Goal: Task Accomplishment & Management: Manage account settings

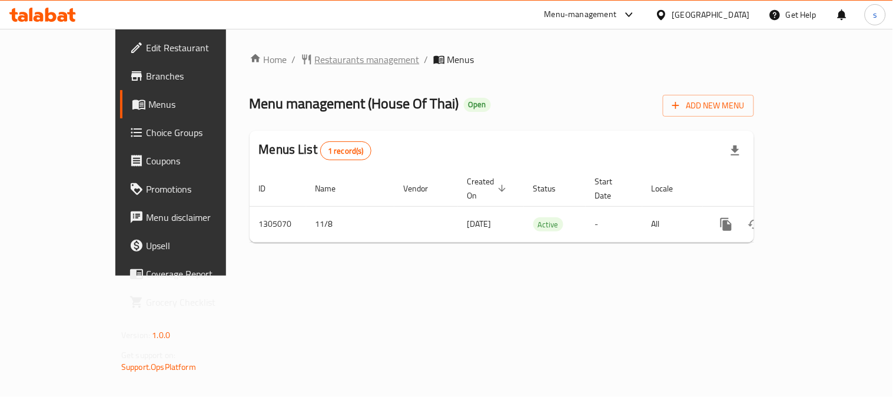
click at [315, 61] on span "Restaurants management" at bounding box center [367, 59] width 105 height 14
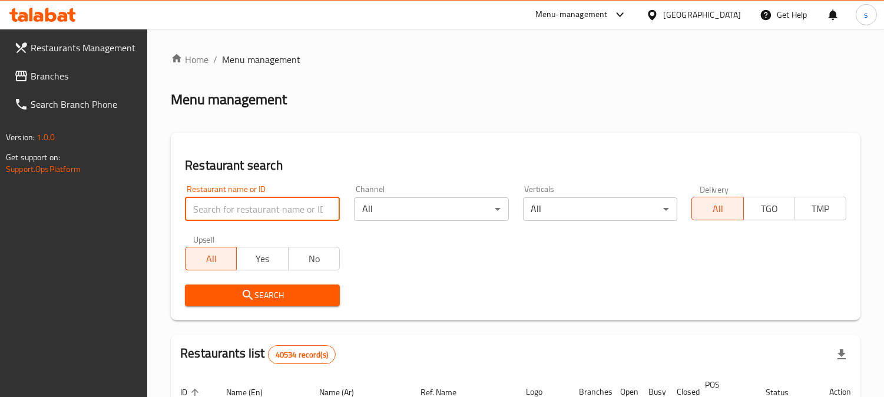
paste input "703527"
type input "703527"
click button "Search" at bounding box center [262, 295] width 155 height 22
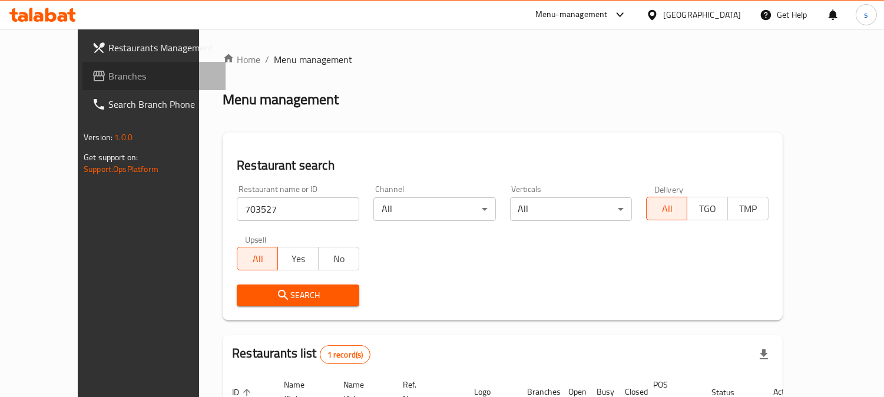
click at [108, 81] on span "Branches" at bounding box center [162, 76] width 108 height 14
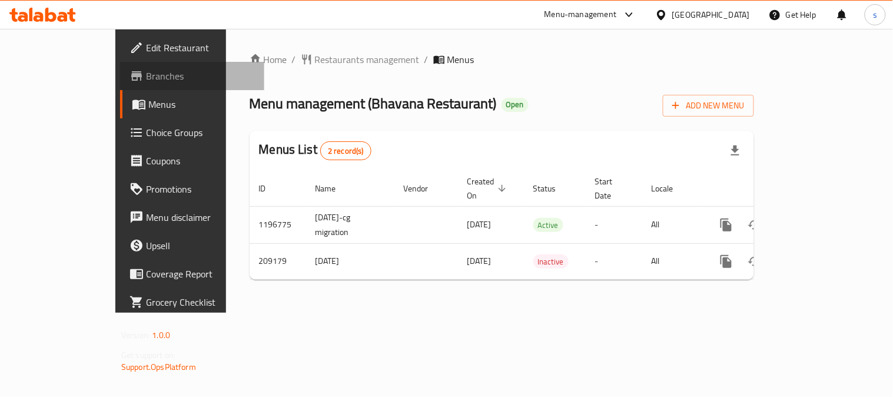
click at [146, 69] on span "Branches" at bounding box center [200, 76] width 109 height 14
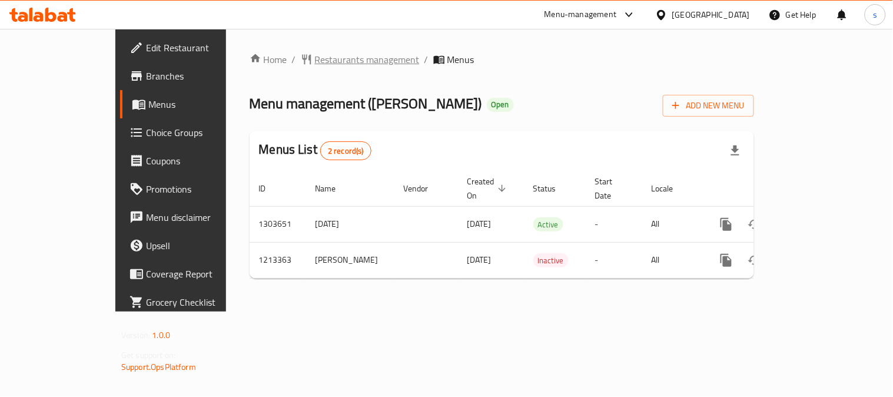
click at [320, 60] on span "Restaurants management" at bounding box center [367, 59] width 105 height 14
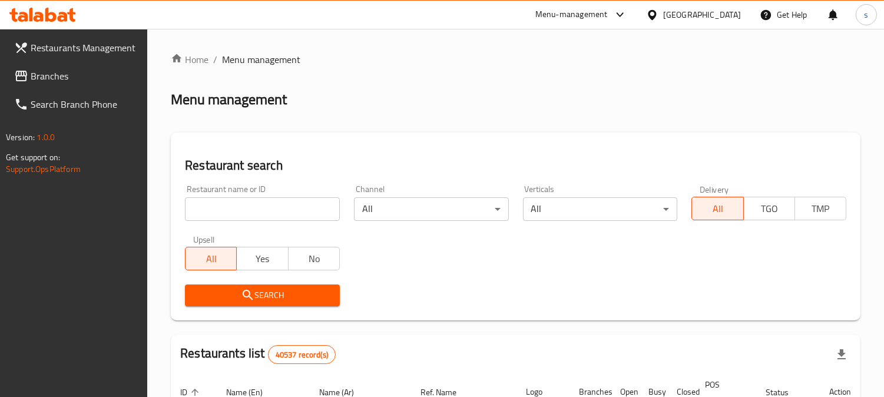
click at [68, 78] on span "Branches" at bounding box center [85, 76] width 108 height 14
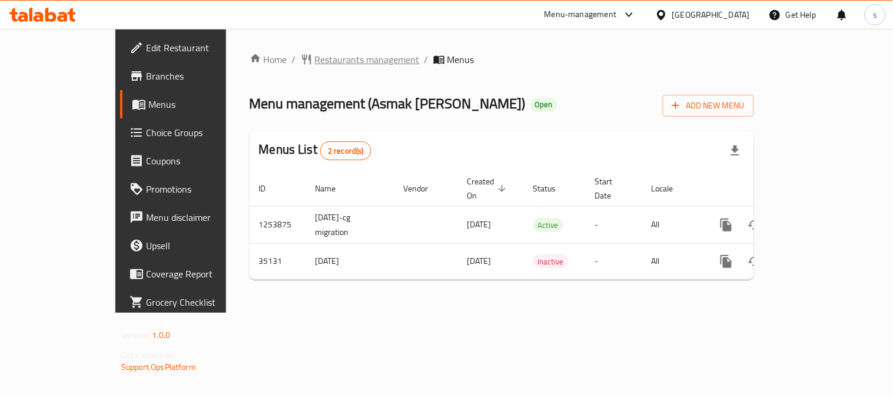
click at [334, 62] on span "Restaurants management" at bounding box center [367, 59] width 105 height 14
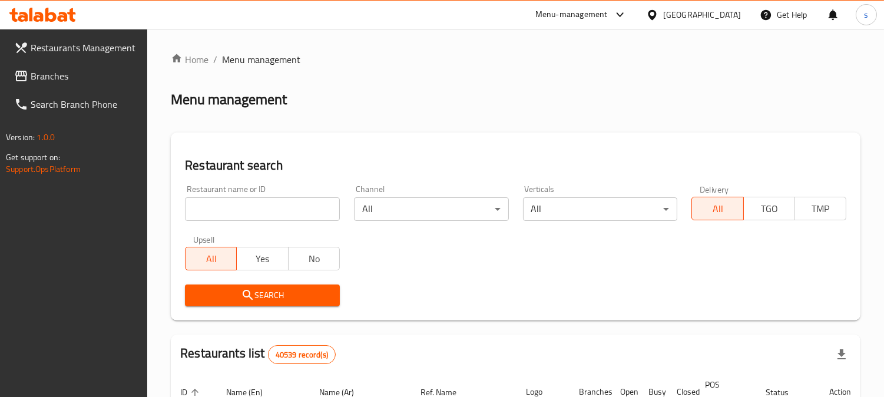
click at [59, 75] on span "Branches" at bounding box center [85, 76] width 108 height 14
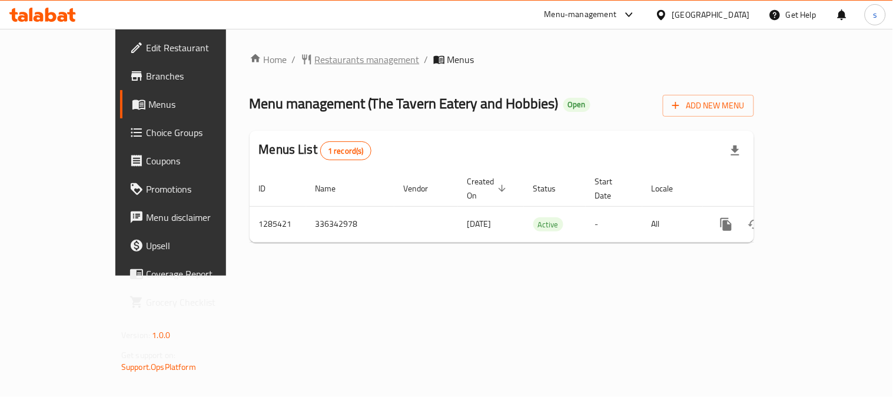
click at [315, 62] on span "Restaurants management" at bounding box center [367, 59] width 105 height 14
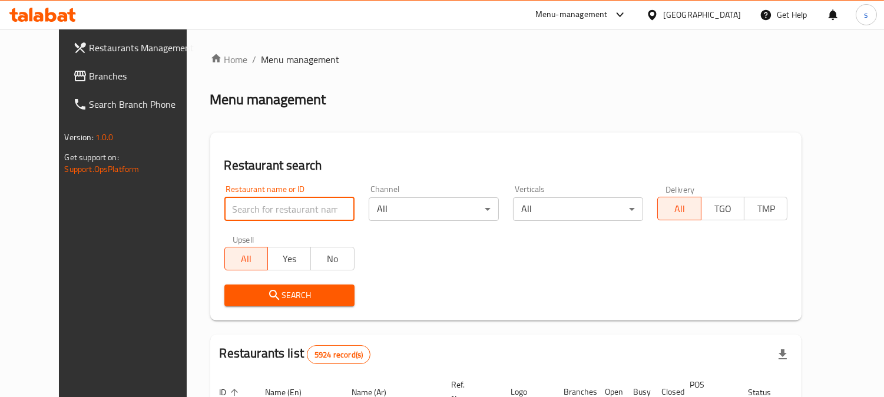
click at [233, 199] on input "search" at bounding box center [289, 209] width 130 height 24
paste input "695949"
type input "695949"
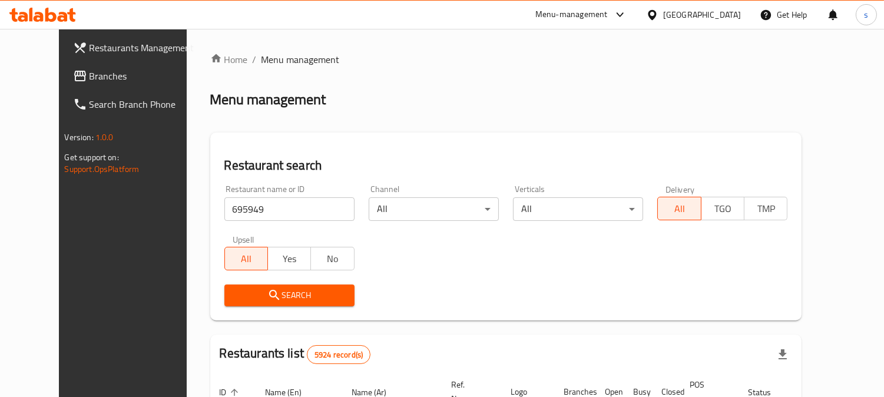
click at [249, 207] on input "695949" at bounding box center [289, 209] width 130 height 24
click button "Search" at bounding box center [289, 295] width 130 height 22
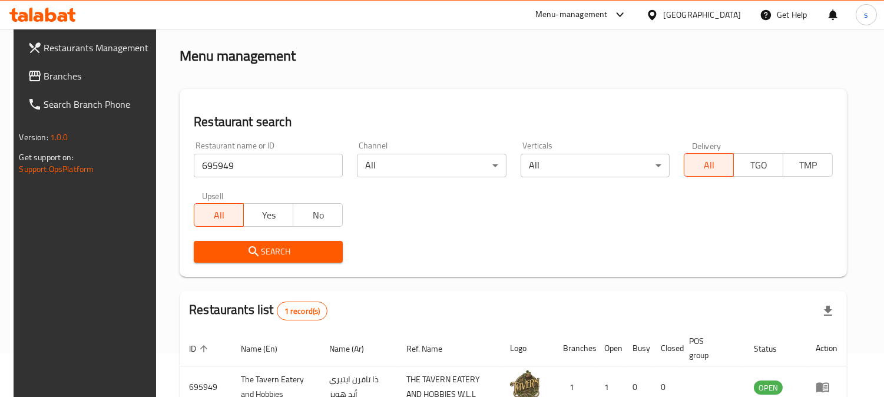
scroll to position [118, 0]
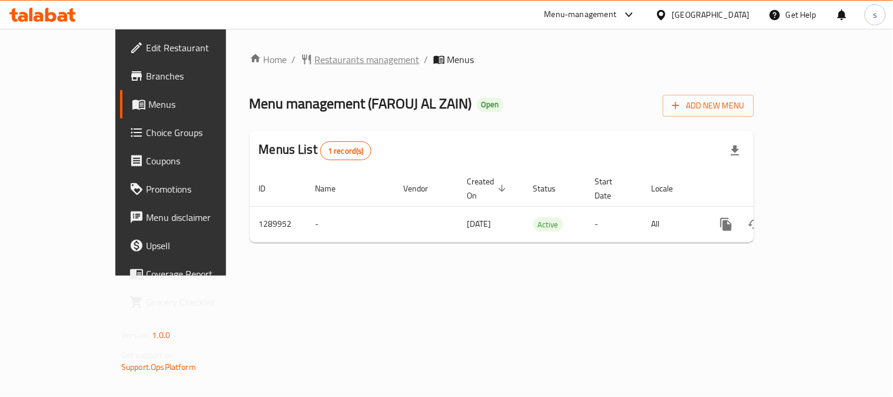
click at [315, 60] on span "Restaurants management" at bounding box center [367, 59] width 105 height 14
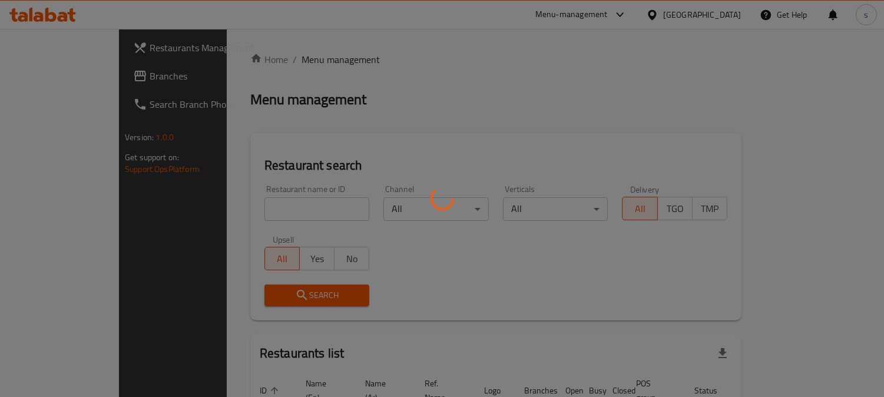
click at [40, 84] on div at bounding box center [442, 198] width 884 height 397
click at [51, 78] on div at bounding box center [442, 198] width 884 height 397
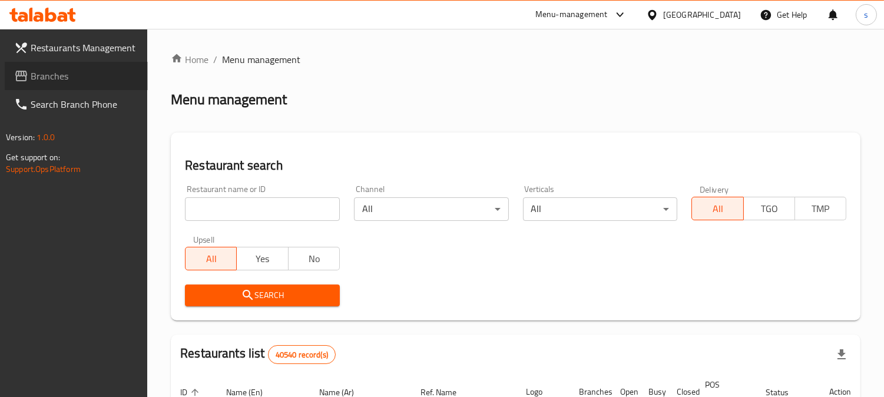
click at [51, 78] on span "Branches" at bounding box center [85, 76] width 108 height 14
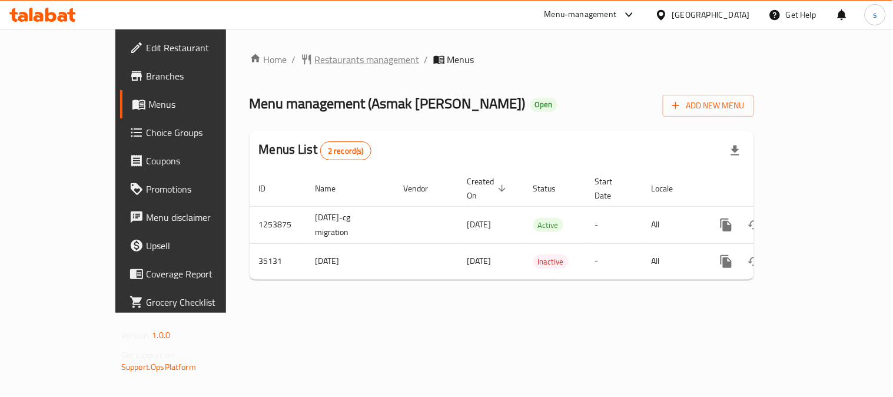
click at [315, 67] on span "Restaurants management" at bounding box center [367, 59] width 105 height 14
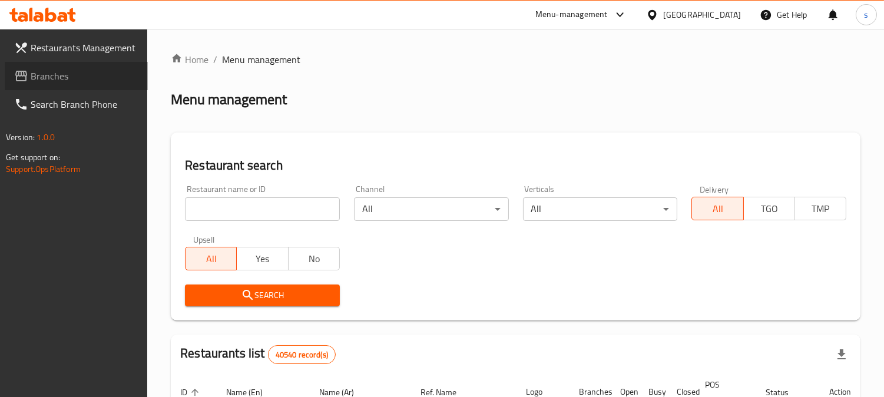
click at [74, 78] on span "Branches" at bounding box center [85, 76] width 108 height 14
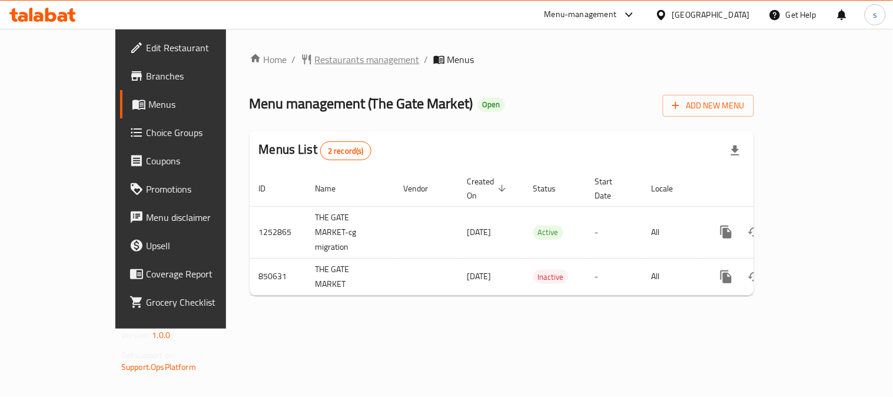
click at [315, 62] on span "Restaurants management" at bounding box center [367, 59] width 105 height 14
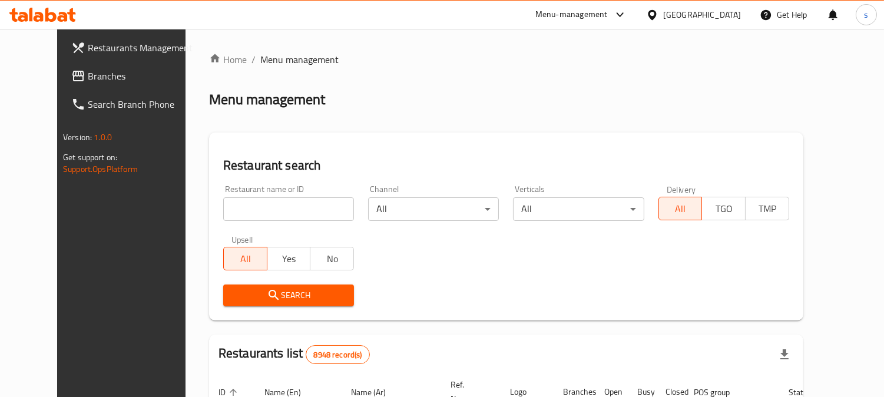
click at [88, 71] on span "Branches" at bounding box center [142, 76] width 108 height 14
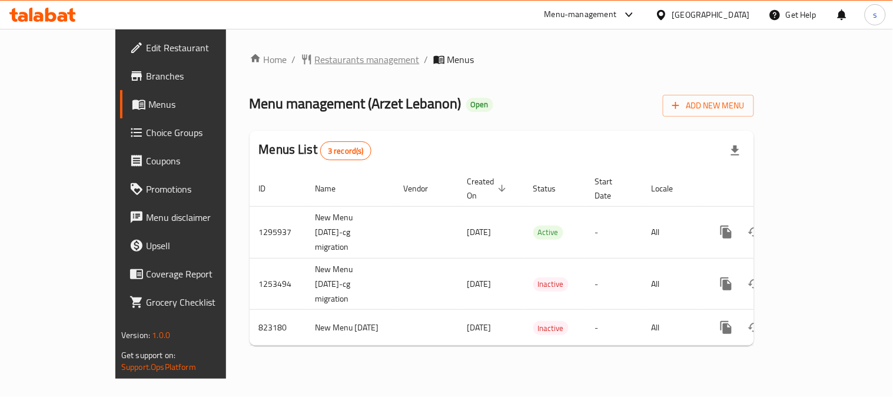
click at [315, 63] on span "Restaurants management" at bounding box center [367, 59] width 105 height 14
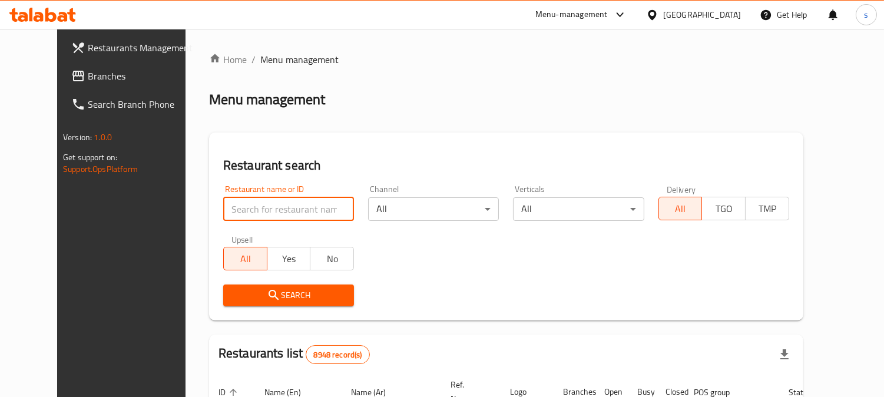
click at [250, 210] on input "search" at bounding box center [288, 209] width 131 height 24
paste input "19716"
type input "19716"
click button "Search" at bounding box center [288, 295] width 131 height 22
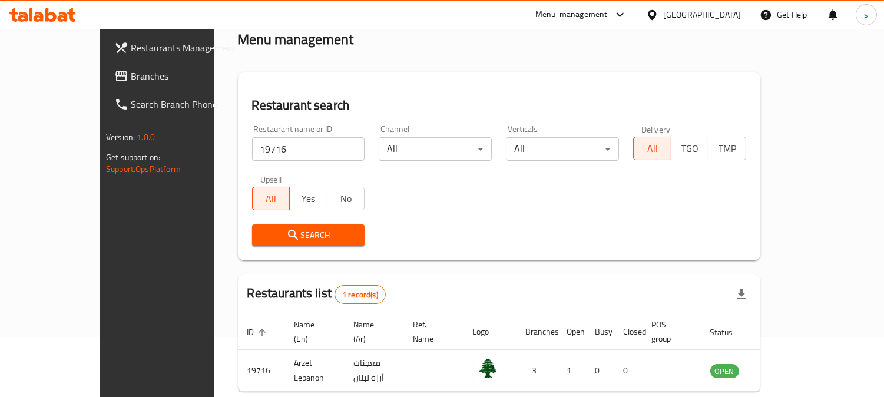
scroll to position [105, 0]
